Goal: Transaction & Acquisition: Purchase product/service

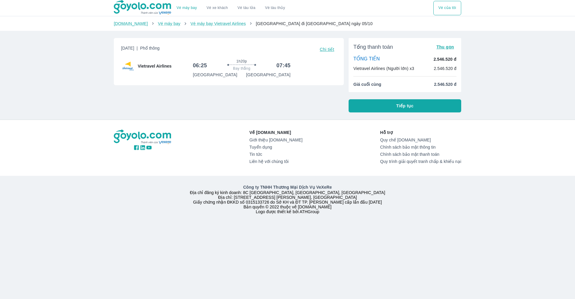
click at [395, 107] on button "Tiếp tục" at bounding box center [404, 105] width 113 height 13
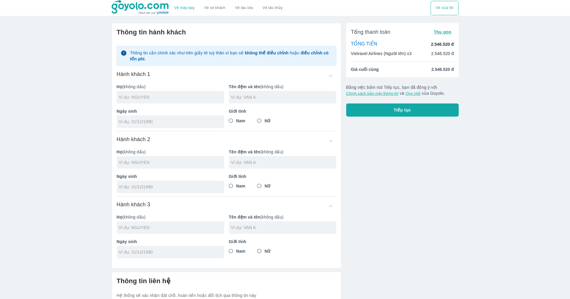
click at [164, 96] on input "text" at bounding box center [171, 97] width 105 height 6
drag, startPoint x: 167, startPoint y: 99, endPoint x: 71, endPoint y: 99, distance: 95.5
click at [71, 99] on div "Vé máy bay Vé xe khách Vé tàu lửa Vé tàu thủy Vé của tôi Thông tin hành khách T…" at bounding box center [285, 176] width 570 height 353
type input "[PERSON_NAME]"
drag, startPoint x: 168, startPoint y: 100, endPoint x: 138, endPoint y: 97, distance: 30.7
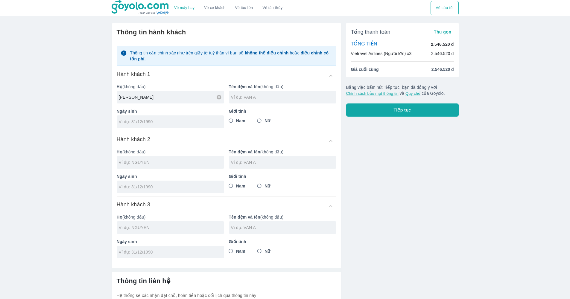
click at [138, 97] on input "[PERSON_NAME]" at bounding box center [171, 97] width 105 height 6
click at [267, 93] on div at bounding box center [282, 97] width 107 height 13
paste input "THANH HANG"
type input "THANH HANG"
drag, startPoint x: 172, startPoint y: 97, endPoint x: 180, endPoint y: 98, distance: 7.8
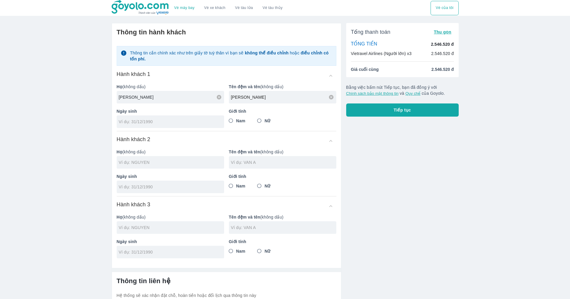
click at [139, 98] on input "[PERSON_NAME]" at bounding box center [171, 97] width 105 height 6
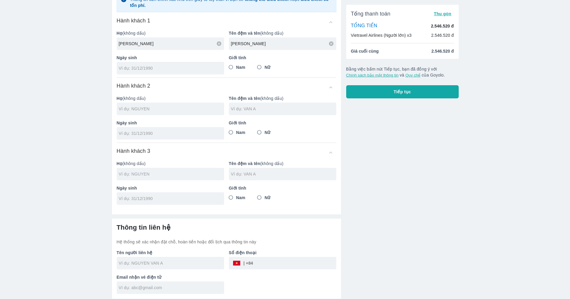
scroll to position [40, 0]
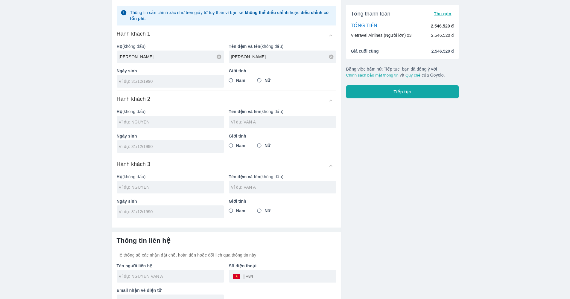
type input "NGUYEN"
click at [151, 118] on div at bounding box center [170, 122] width 107 height 13
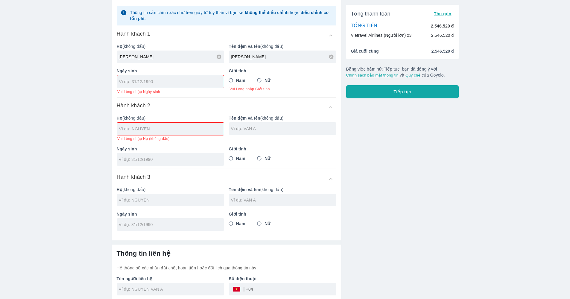
scroll to position [24, 0]
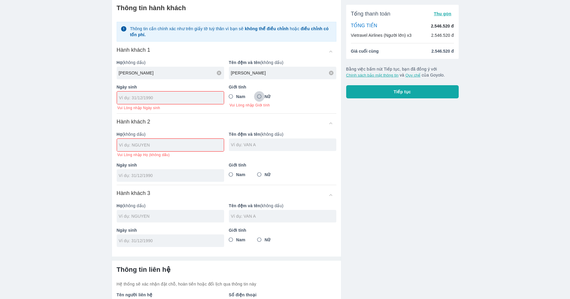
click at [262, 98] on input "Nữ" at bounding box center [259, 96] width 11 height 11
radio input "true"
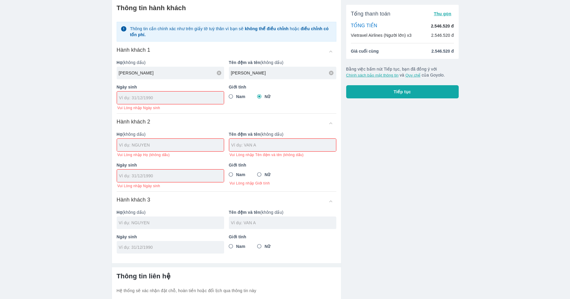
click at [142, 99] on input "tel" at bounding box center [168, 98] width 99 height 6
type input "/"
click at [152, 103] on div at bounding box center [170, 98] width 107 height 13
click at [153, 102] on div at bounding box center [170, 98] width 107 height 13
click at [244, 108] on div "Giới tính Nam Nữ" at bounding box center [280, 94] width 112 height 31
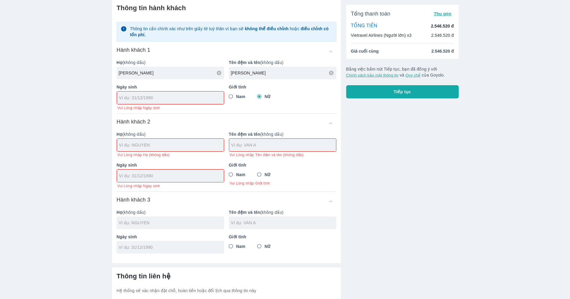
click at [201, 118] on div "Thông tin cần chính xác như trên giấy tờ tuỳ thân vì bạn sẽ không thể điều chỉn…" at bounding box center [227, 135] width 220 height 237
drag, startPoint x: 192, startPoint y: 164, endPoint x: 209, endPoint y: 168, distance: 18.1
click at [194, 164] on p "Ngày sinh" at bounding box center [170, 165] width 107 height 6
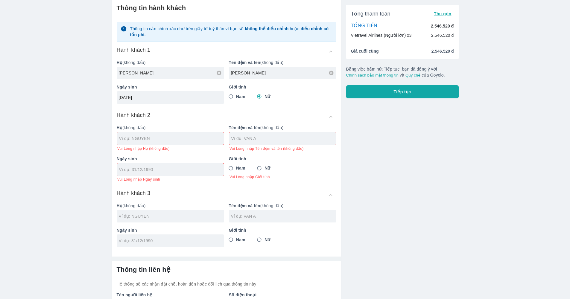
scroll to position [32, 0]
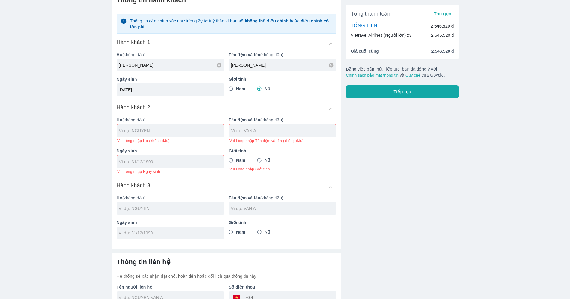
type input "[DATE]"
click at [184, 130] on input "text" at bounding box center [171, 131] width 105 height 6
type input "NGUYEN"
type input "[PERSON_NAME]"
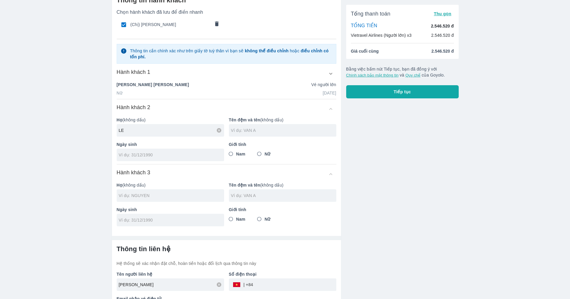
type input "LE"
click at [264, 130] on input "text" at bounding box center [283, 130] width 105 height 6
type input "TRUNG"
click at [229, 156] on input "Nam" at bounding box center [231, 154] width 11 height 11
radio input "true"
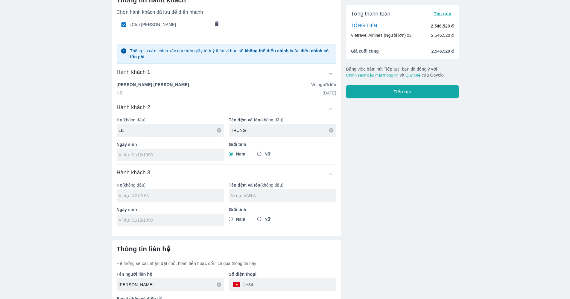
click at [178, 199] on div at bounding box center [170, 195] width 107 height 13
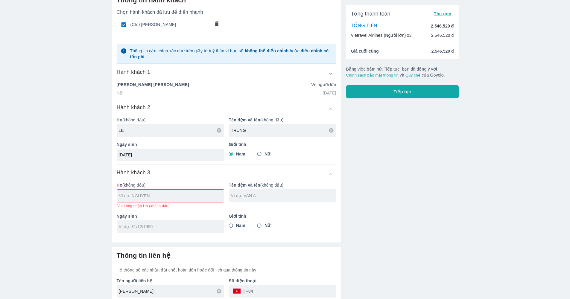
type input "[DATE]"
click at [173, 200] on div at bounding box center [170, 196] width 107 height 13
type input "LE"
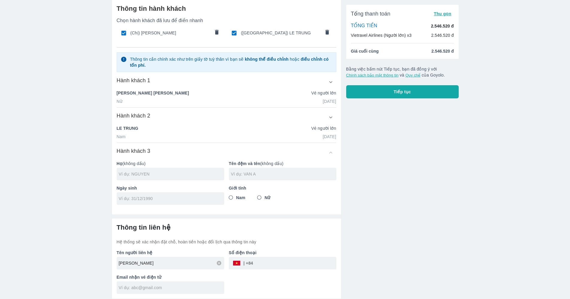
scroll to position [24, 0]
type input "LE"
type input "BICH LIEN"
click at [180, 200] on input "tel" at bounding box center [168, 199] width 99 height 6
type input "[DATE]"
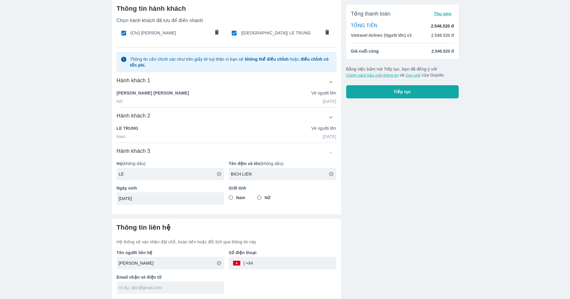
click at [267, 198] on span "Nữ" at bounding box center [268, 198] width 6 height 6
click at [265, 198] on input "Nữ" at bounding box center [259, 197] width 11 height 11
radio input "true"
click at [218, 265] on icon at bounding box center [219, 263] width 4 height 4
type input "LE"
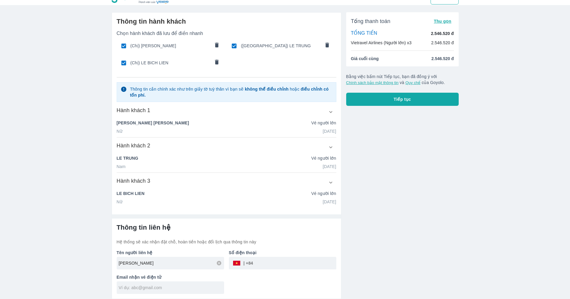
scroll to position [11, 0]
drag, startPoint x: 174, startPoint y: 266, endPoint x: 92, endPoint y: 258, distance: 82.7
click at [92, 258] on div "Vé máy bay Vé xe khách Vé tàu lửa Vé tàu thủy Vé của tôi Thông tin hành khách C…" at bounding box center [285, 144] width 570 height 310
type input "LE QUYNH NGAN"
type input "0984049692"
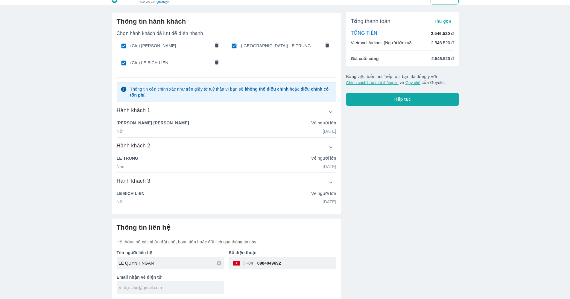
click at [143, 290] on input "text" at bounding box center [171, 288] width 105 height 6
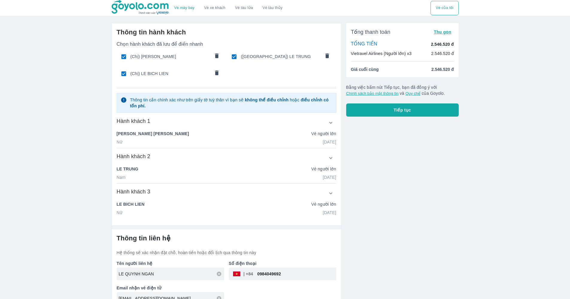
type input "quynhngan.umc@gmail.com"
click at [413, 108] on button "Tiếp tục" at bounding box center [402, 110] width 113 height 13
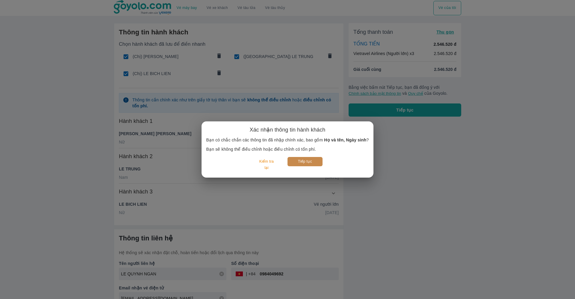
click at [311, 162] on button "Tiếp tục" at bounding box center [304, 161] width 35 height 9
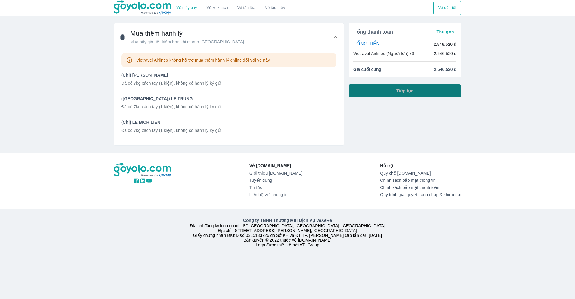
click at [423, 93] on button "Tiếp tục" at bounding box center [404, 90] width 113 height 13
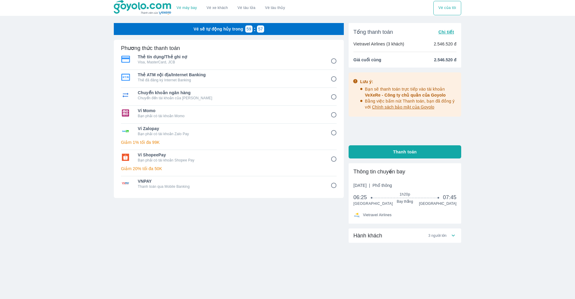
click at [179, 163] on div "Ví ShopeePay Bạn phải có tài khoản Shopee Pay" at bounding box center [228, 157] width 215 height 14
radio input "true"
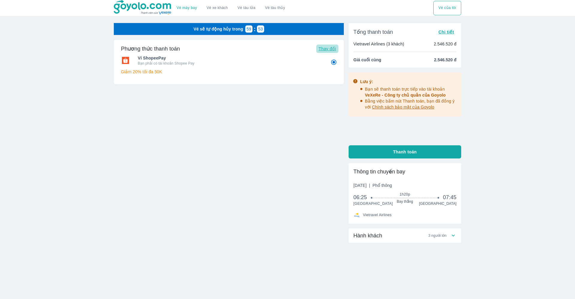
click at [326, 46] on span "Thay đổi" at bounding box center [326, 48] width 17 height 5
radio input "false"
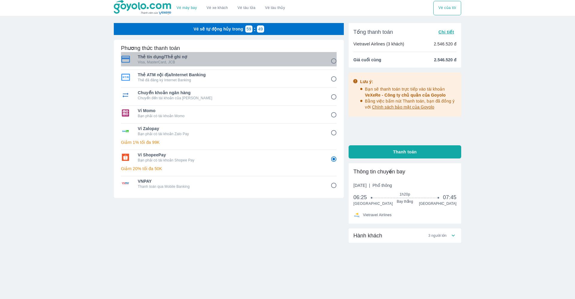
click at [212, 60] on p "Visa, MasterCard, JCB" at bounding box center [230, 62] width 184 height 5
radio input "true"
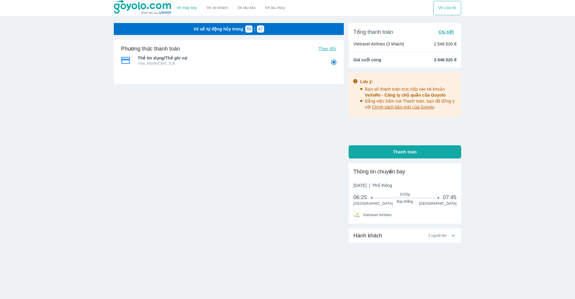
click at [412, 154] on span "Thanh toán" at bounding box center [405, 152] width 24 height 6
radio input "false"
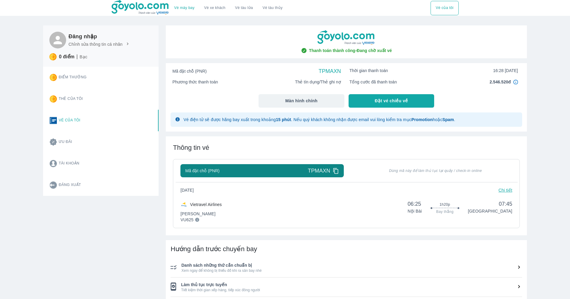
scroll to position [54, 0]
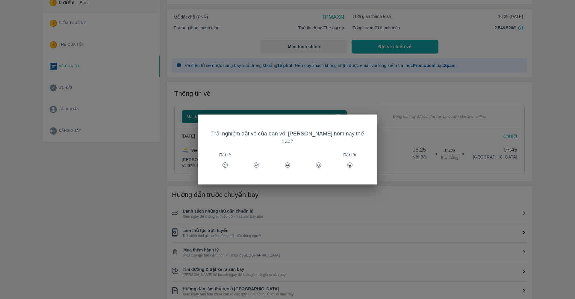
click at [342, 164] on div "Rất tốt" at bounding box center [349, 165] width 14 height 14
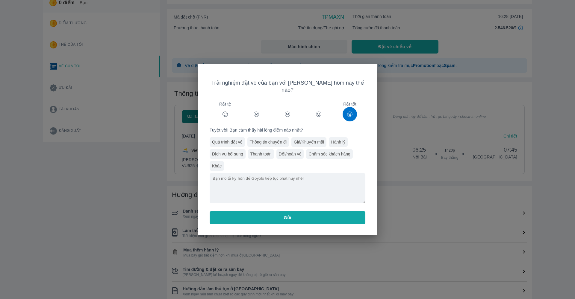
click at [307, 211] on button "Gửi" at bounding box center [287, 217] width 156 height 13
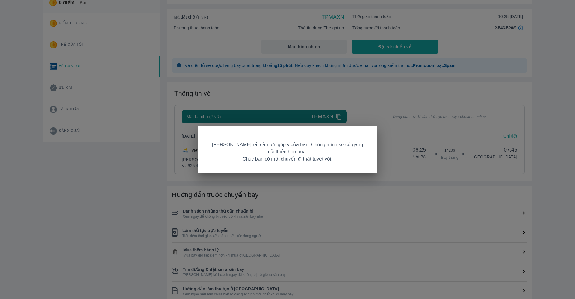
click at [427, 141] on div "[PERSON_NAME] rất cảm ơn góp ý của bạn. Chúng mình sẽ cố gắng cải thiện hơn nữa…" at bounding box center [287, 149] width 575 height 299
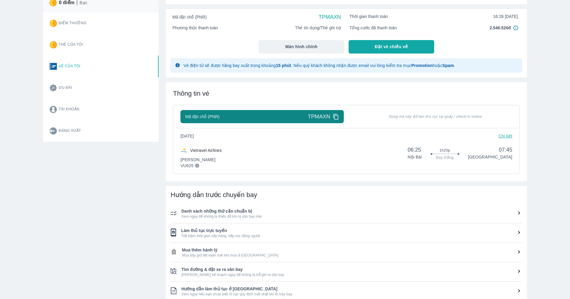
click at [502, 136] on p "Chi tiết" at bounding box center [506, 136] width 14 height 6
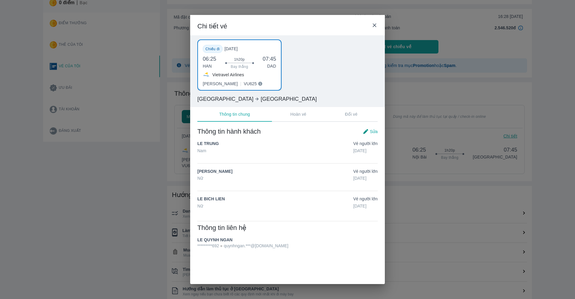
click at [337, 116] on button "Đổi vé" at bounding box center [350, 114] width 53 height 14
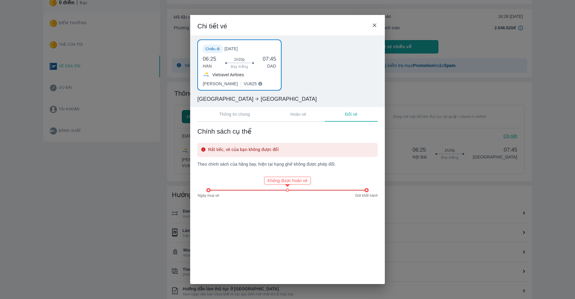
click at [376, 29] on div "Chi tiết vé" at bounding box center [287, 25] width 194 height 20
click at [375, 28] on icon at bounding box center [374, 25] width 6 height 6
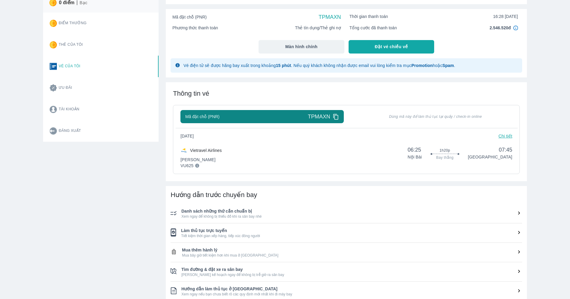
click at [334, 118] on icon at bounding box center [335, 117] width 5 height 6
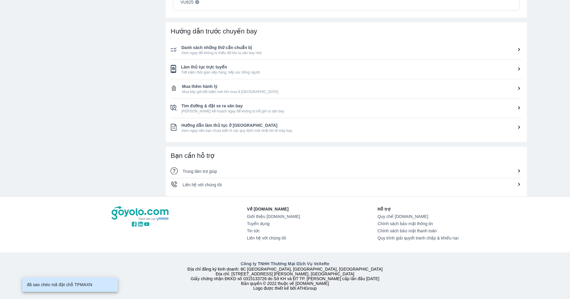
scroll to position [119, 0]
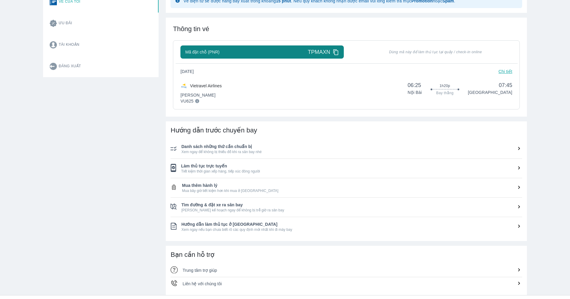
click at [248, 172] on span "Tiết kiệm thời gian xếp hàng, tiếp xúc đông người" at bounding box center [351, 171] width 341 height 5
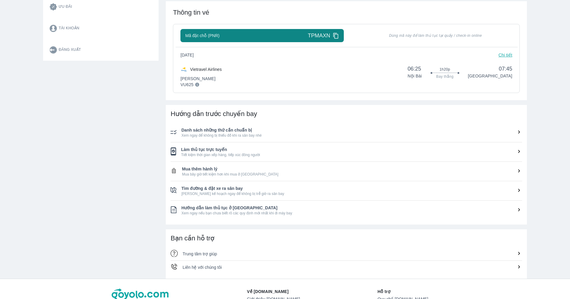
scroll to position [0, 0]
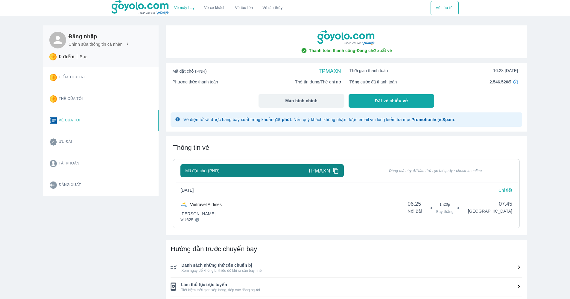
click at [508, 192] on p "Chi tiết" at bounding box center [506, 190] width 14 height 6
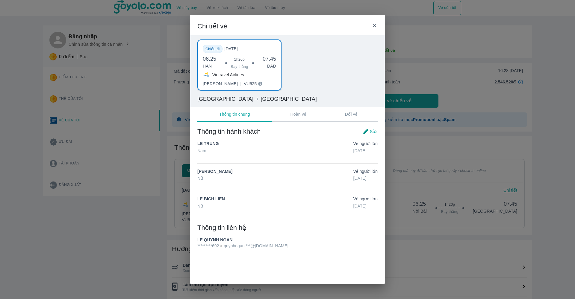
drag, startPoint x: 355, startPoint y: 208, endPoint x: 378, endPoint y: 205, distance: 23.2
click at [378, 205] on div "Thông tin hành khách Sửa LE [GEOGRAPHIC_DATA] Vé Người lớn [DATE] [PERSON_NAME]…" at bounding box center [287, 188] width 194 height 136
click at [366, 192] on div "Thông tin hành khách Sửa LE [GEOGRAPHIC_DATA] Vé Người lớn [DATE] [PERSON_NAME]…" at bounding box center [287, 170] width 180 height 86
click at [373, 25] on icon at bounding box center [374, 25] width 4 height 4
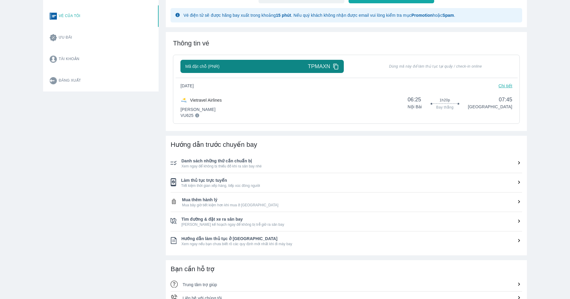
scroll to position [122, 0]
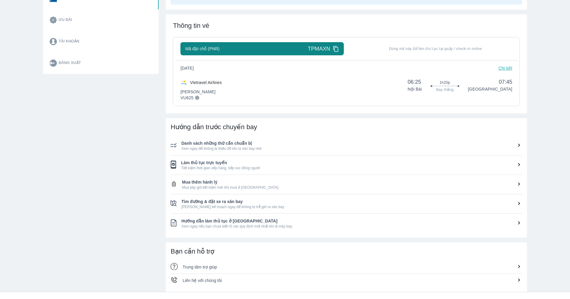
click at [208, 270] on div "Trung tâm trợ giúp" at bounding box center [353, 267] width 340 height 6
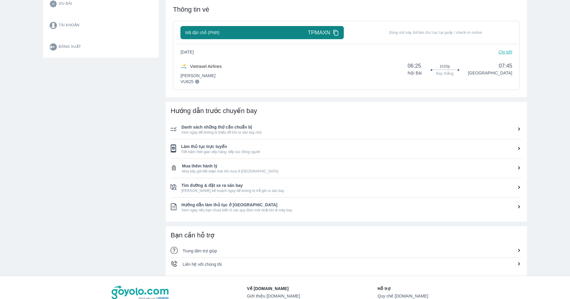
click at [237, 262] on div "Liên hệ với chúng tôi" at bounding box center [353, 265] width 340 height 6
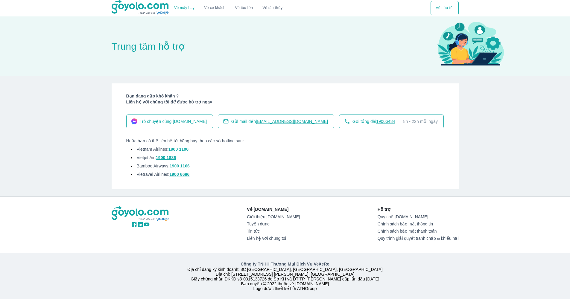
click at [207, 262] on p "Công ty TNHH Thương Mại Dịch Vụ VeXeRe" at bounding box center [285, 264] width 345 height 6
click at [267, 122] on span "[EMAIL_ADDRESS][DOMAIN_NAME]" at bounding box center [292, 121] width 72 height 5
click at [376, 121] on span "19006484" at bounding box center [385, 121] width 19 height 5
click at [147, 4] on img at bounding box center [141, 7] width 58 height 15
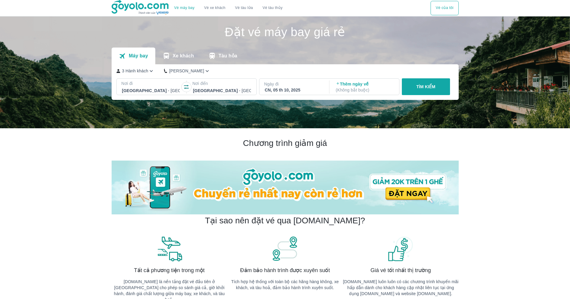
click at [455, 14] on button "Vé của tôi" at bounding box center [445, 8] width 28 height 14
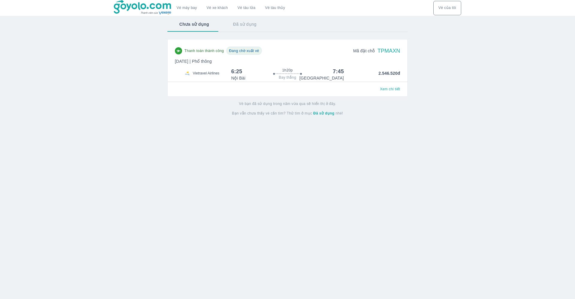
click at [399, 84] on div "Xem chi tiết" at bounding box center [287, 87] width 225 height 11
